Goal: Navigation & Orientation: Find specific page/section

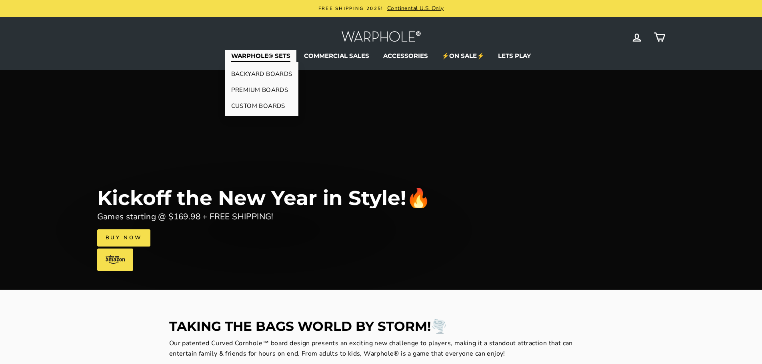
click at [246, 73] on link "BACKYARD BOARDS" at bounding box center [261, 74] width 73 height 16
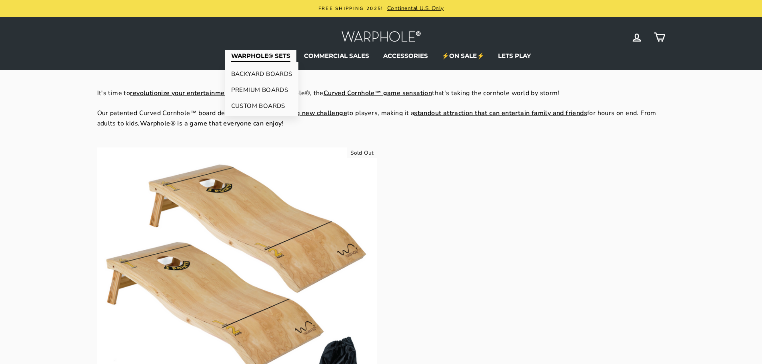
click at [243, 90] on link "PREMIUM BOARDS" at bounding box center [261, 90] width 73 height 16
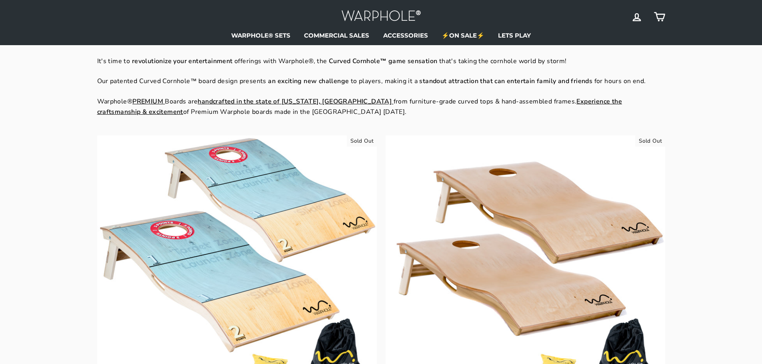
scroll to position [30, 0]
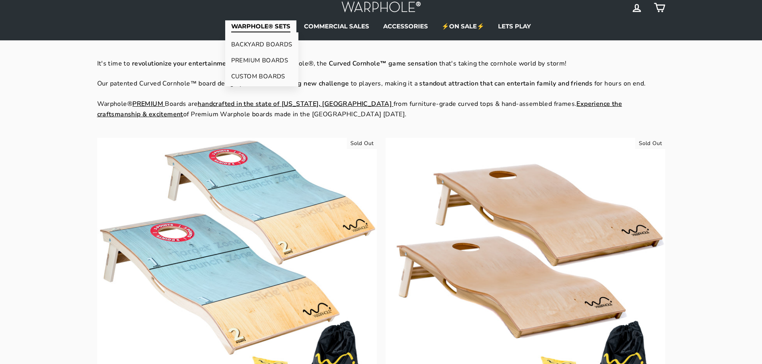
click at [241, 76] on link "CUSTOM BOARDS" at bounding box center [261, 76] width 73 height 16
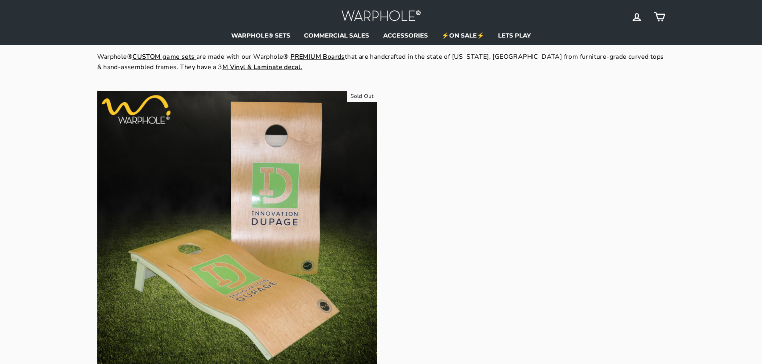
scroll to position [80, 0]
